Goal: Obtain resource: Obtain resource

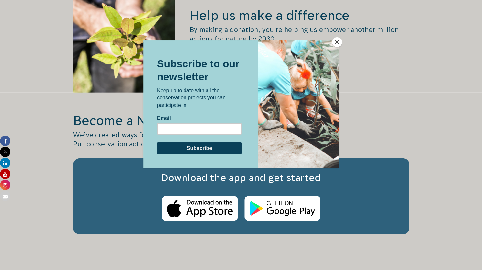
scroll to position [936, 0]
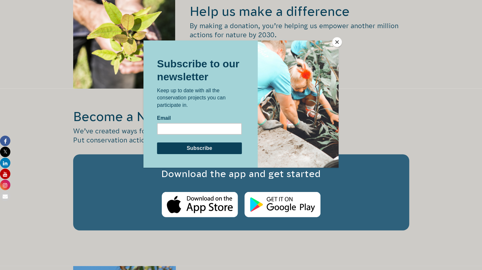
click at [334, 42] on button "Close" at bounding box center [337, 42] width 10 height 10
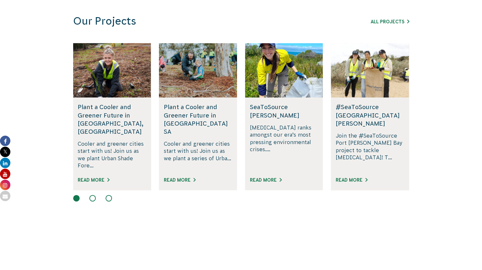
scroll to position [429, 0]
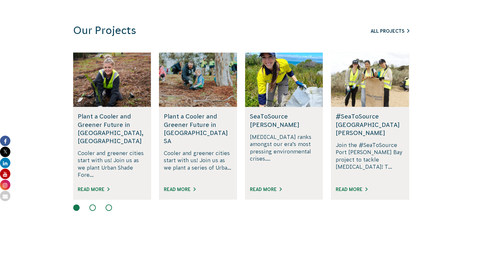
click at [385, 29] on link "All Projects" at bounding box center [390, 30] width 39 height 5
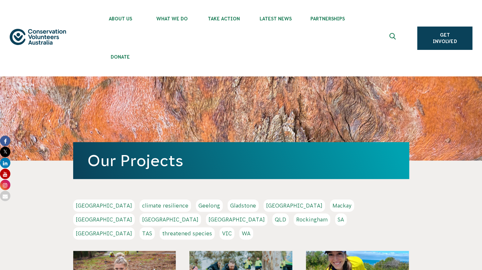
click at [335, 220] on link "SA" at bounding box center [341, 219] width 12 height 12
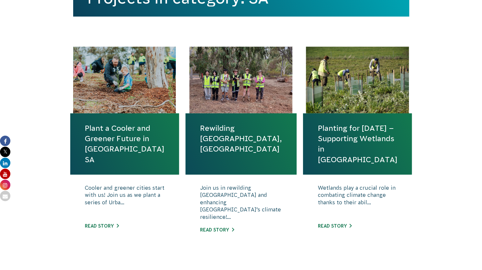
scroll to position [239, 0]
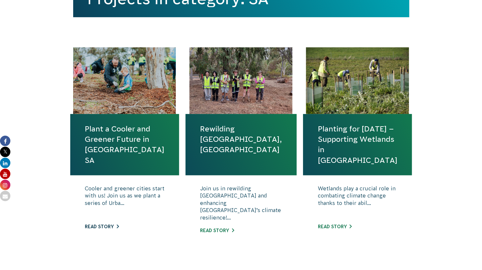
click at [102, 224] on link "Read story" at bounding box center [102, 226] width 34 height 5
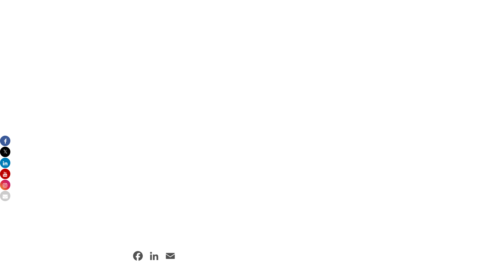
scroll to position [678, 0]
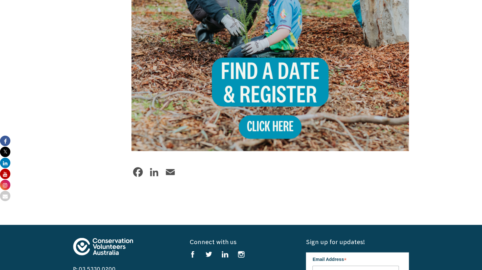
click at [274, 103] on img at bounding box center [270, 12] width 278 height 278
